Goal: Check status: Check status

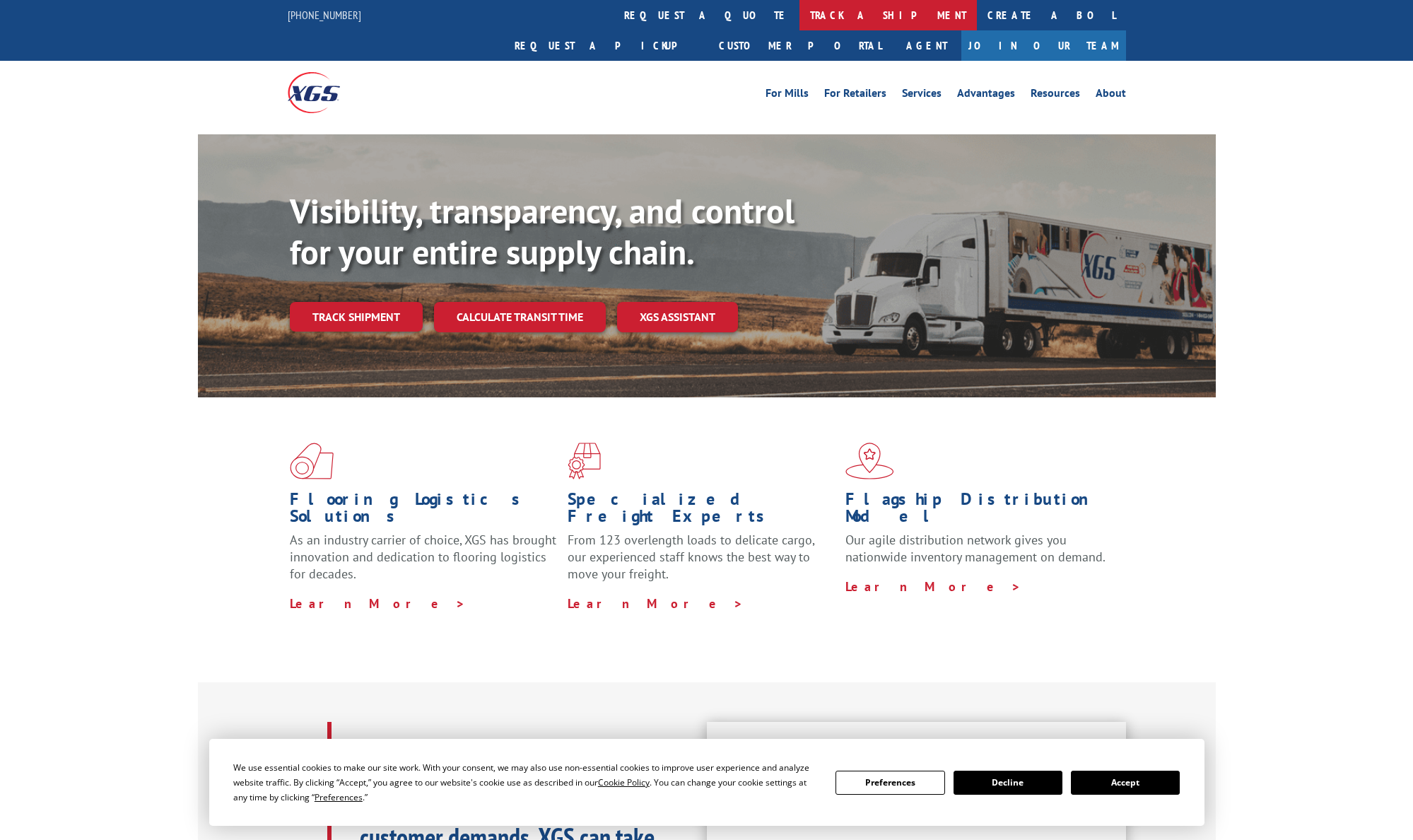
click at [800, 22] on link "track a shipment" at bounding box center [888, 15] width 178 height 31
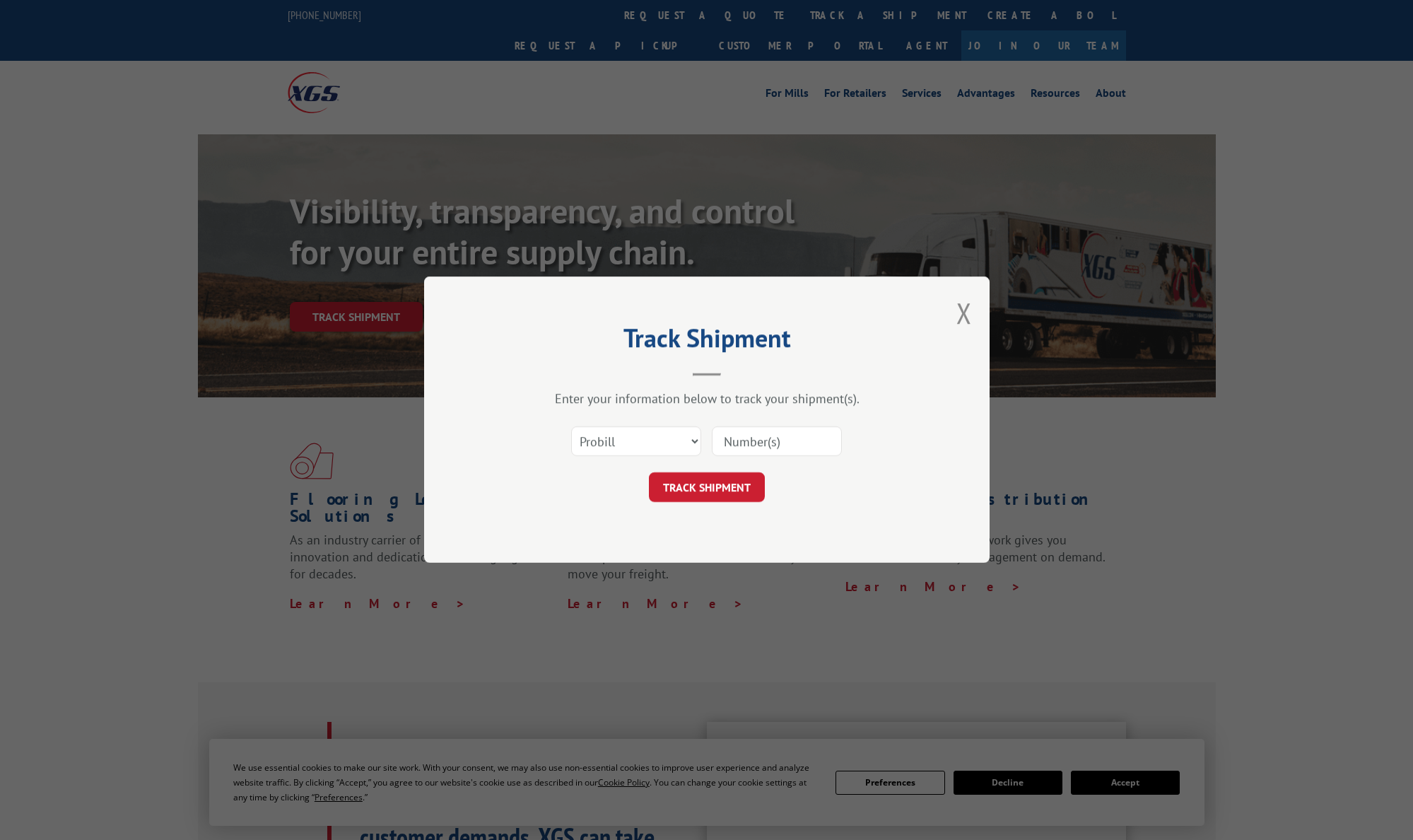
click at [790, 443] on input at bounding box center [777, 442] width 130 height 30
click at [690, 438] on select "Select category... Probill BOL PO" at bounding box center [636, 442] width 130 height 30
click at [795, 446] on input at bounding box center [777, 442] width 130 height 30
paste input "434688994613545"
type input "434688994613545"
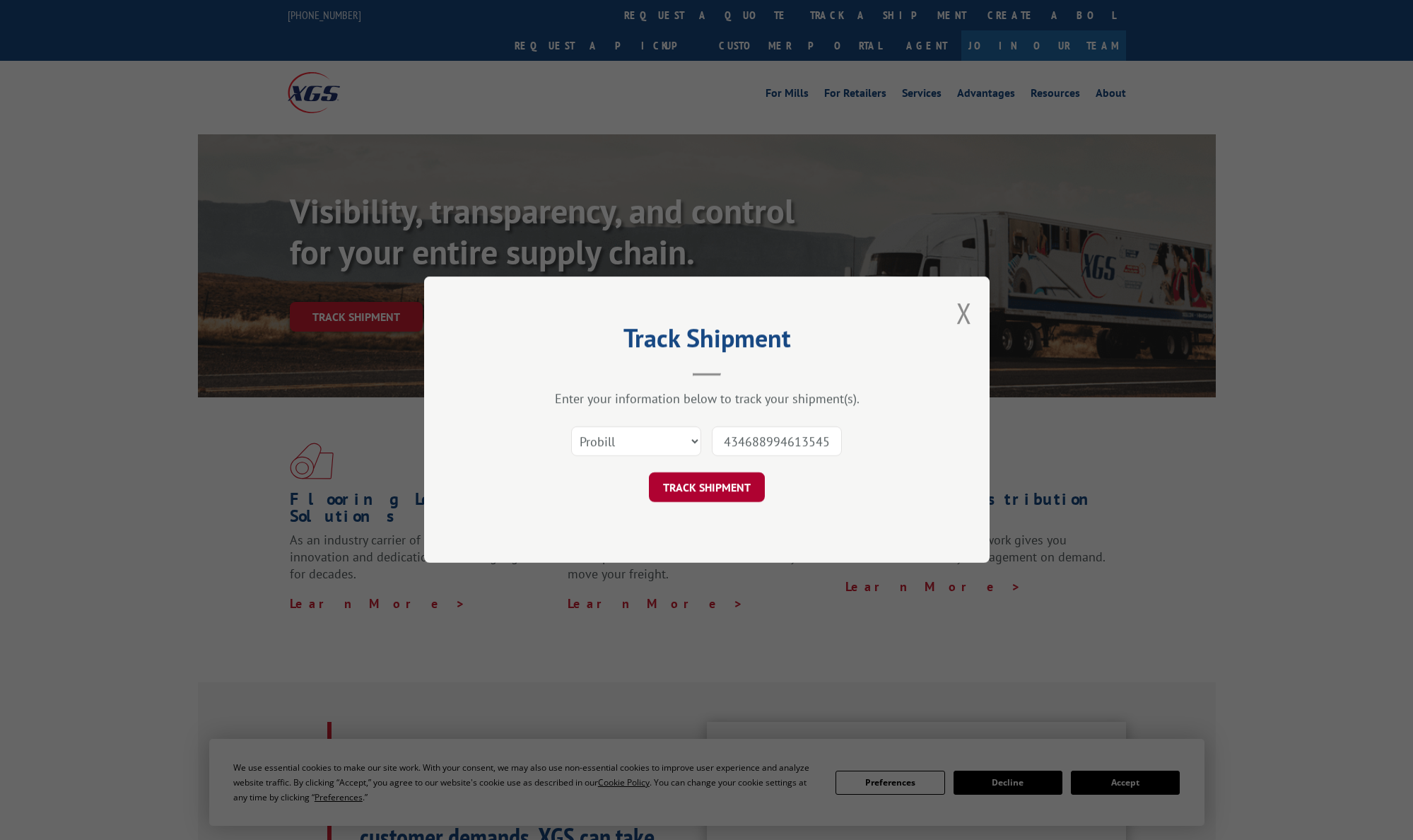
click at [724, 487] on button "TRACK SHIPMENT" at bounding box center [706, 488] width 116 height 30
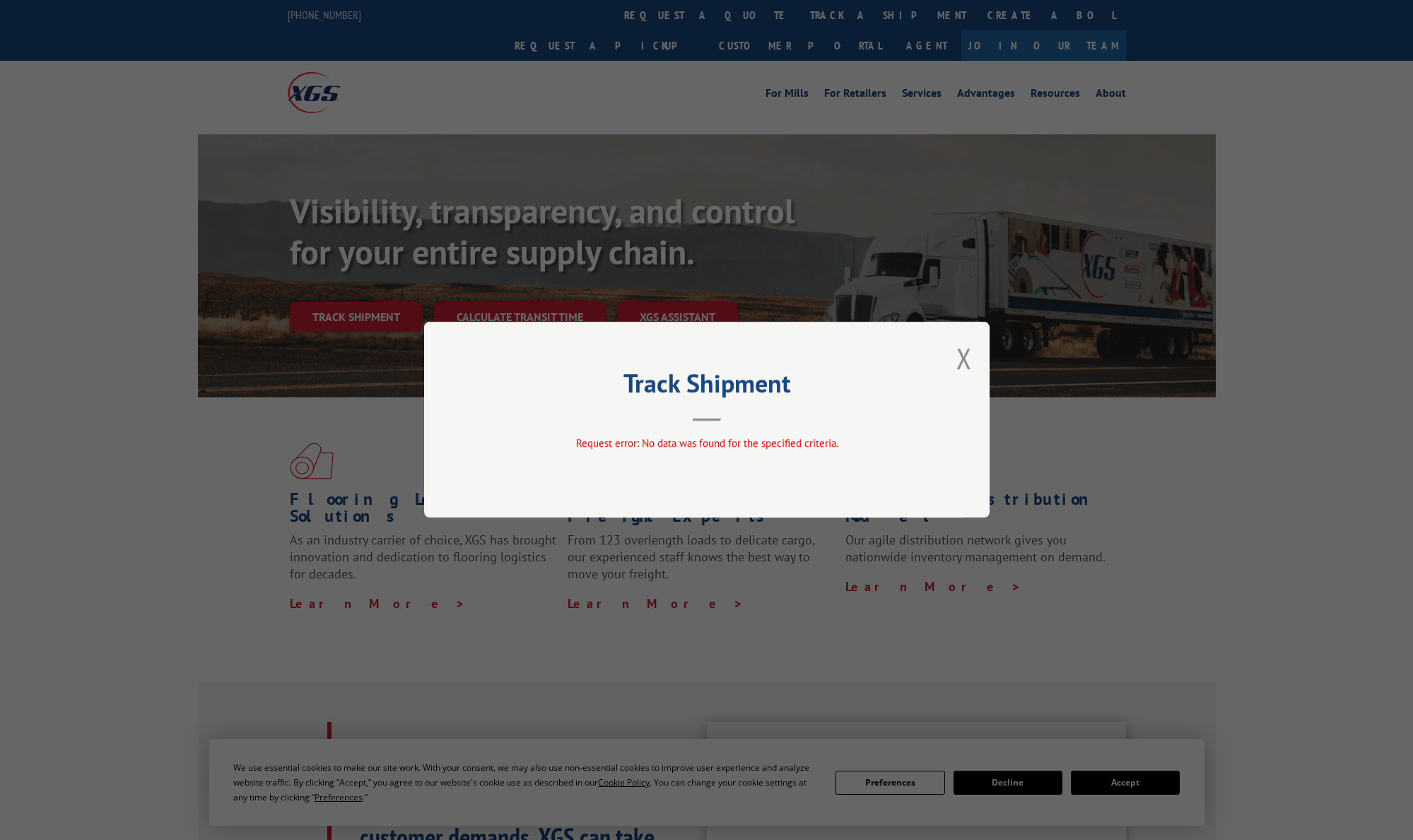
click at [697, 427] on div "Track Shipment Request error: No data was found for the specified criteria." at bounding box center [707, 420] width 565 height 196
click at [965, 354] on button "Close modal" at bounding box center [964, 358] width 15 height 38
